Goal: Transaction & Acquisition: Purchase product/service

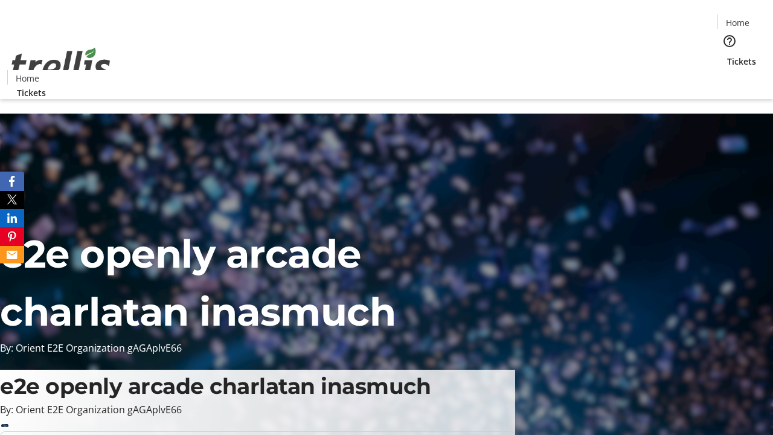
click at [727, 55] on span "Tickets" at bounding box center [741, 61] width 29 height 13
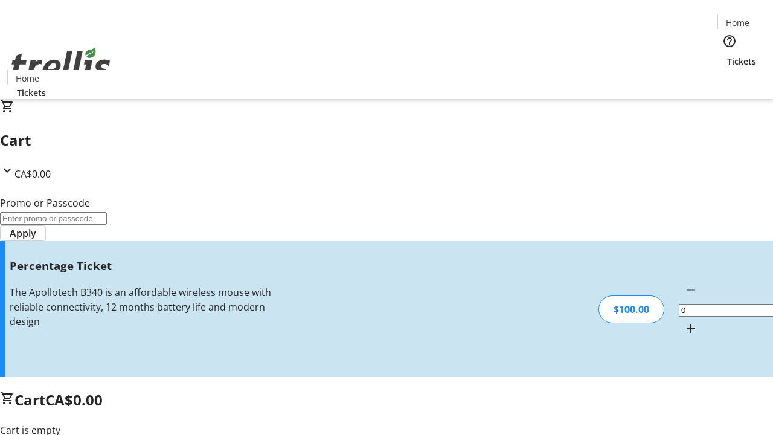
click at [683, 321] on mat-icon "Increment by one" at bounding box center [690, 328] width 14 height 14
type input "1"
type input "BAR"
